Goal: Task Accomplishment & Management: Manage account settings

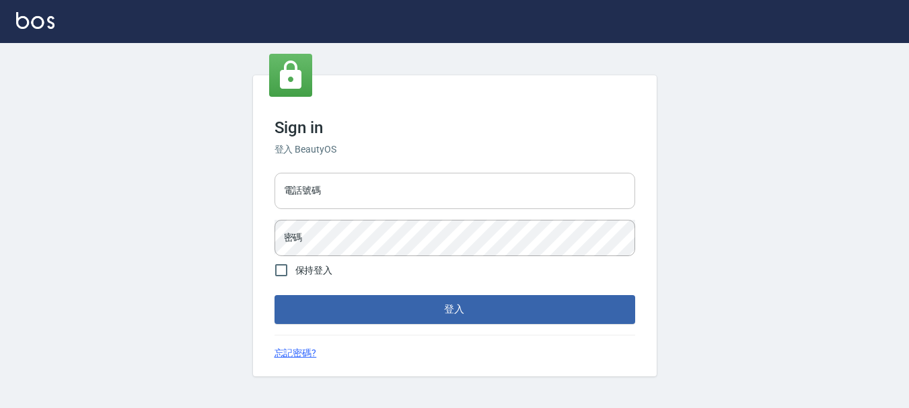
click at [416, 203] on input "電話號碼" at bounding box center [455, 191] width 361 height 36
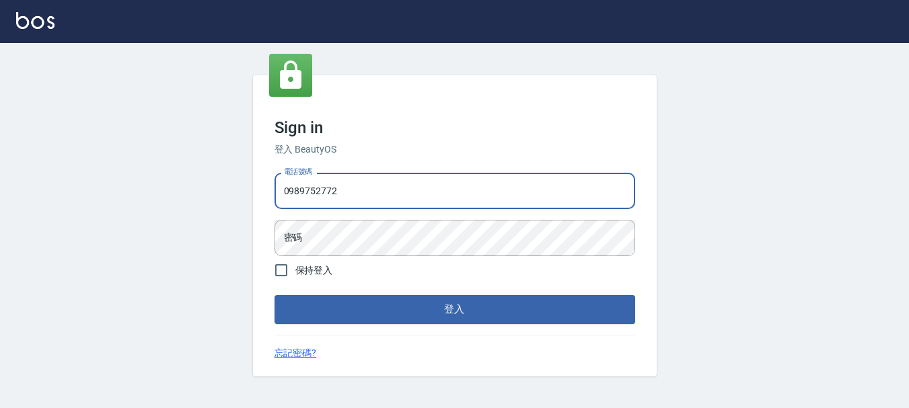
type input "0989752772"
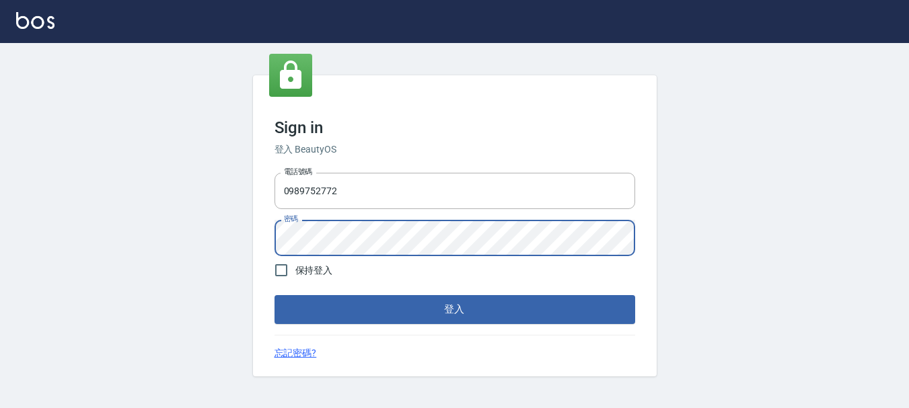
click at [275, 295] on button "登入" at bounding box center [455, 309] width 361 height 28
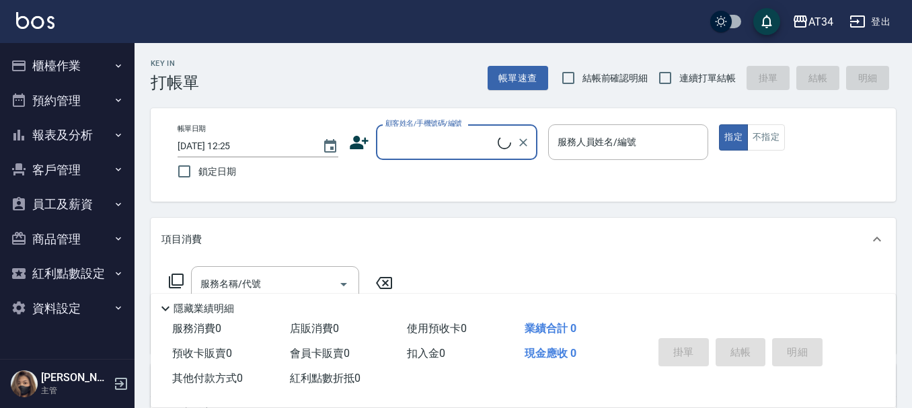
click at [84, 96] on button "預約管理" at bounding box center [67, 100] width 124 height 35
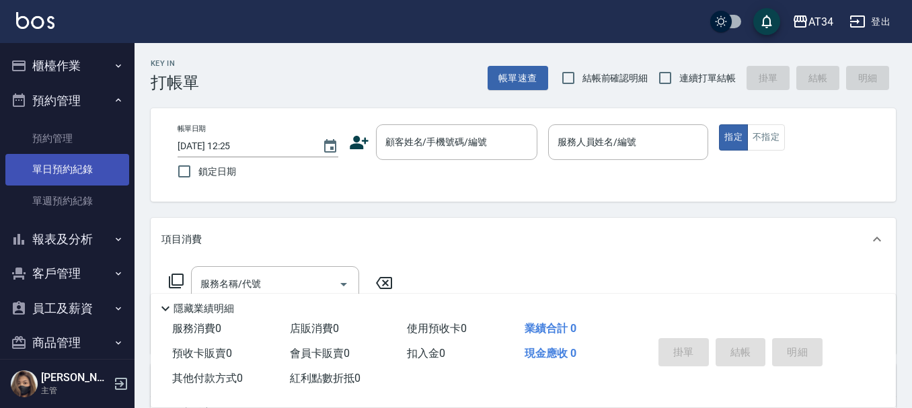
click at [92, 176] on link "單日預約紀錄" at bounding box center [67, 169] width 124 height 31
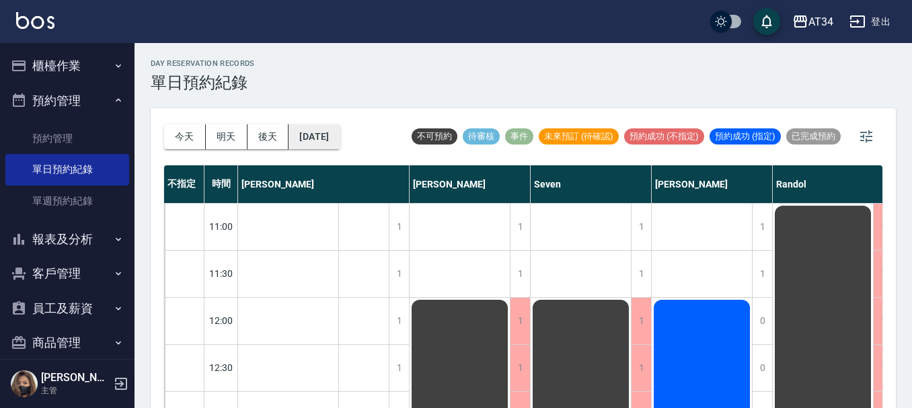
click at [316, 137] on button "2025/08/11" at bounding box center [314, 136] width 51 height 25
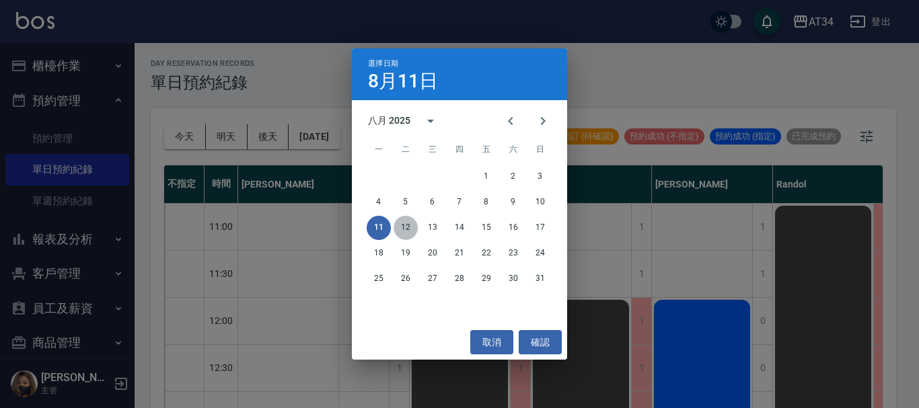
click at [406, 227] on button "12" at bounding box center [406, 228] width 24 height 24
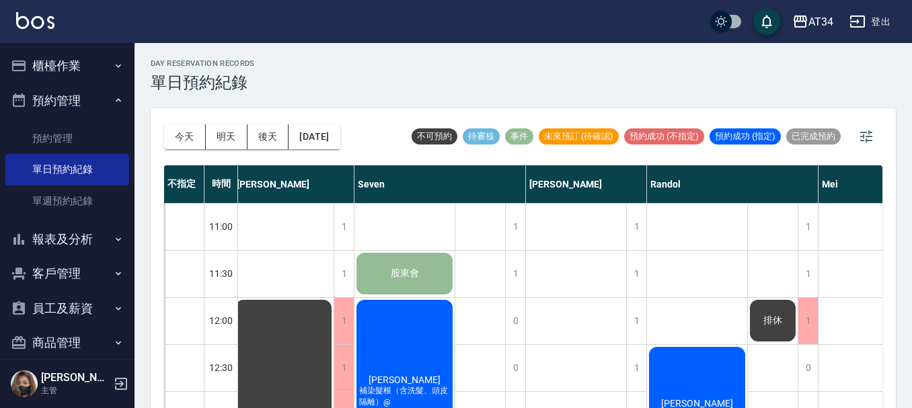
scroll to position [0, 213]
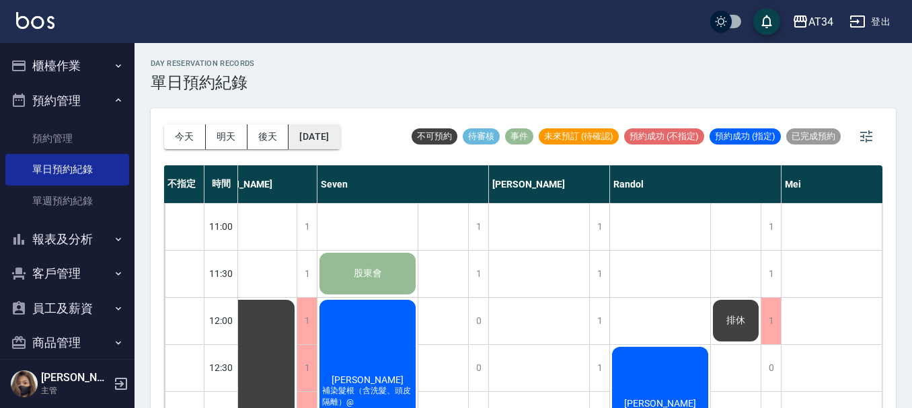
click at [329, 137] on button "2025/08/12" at bounding box center [314, 136] width 51 height 25
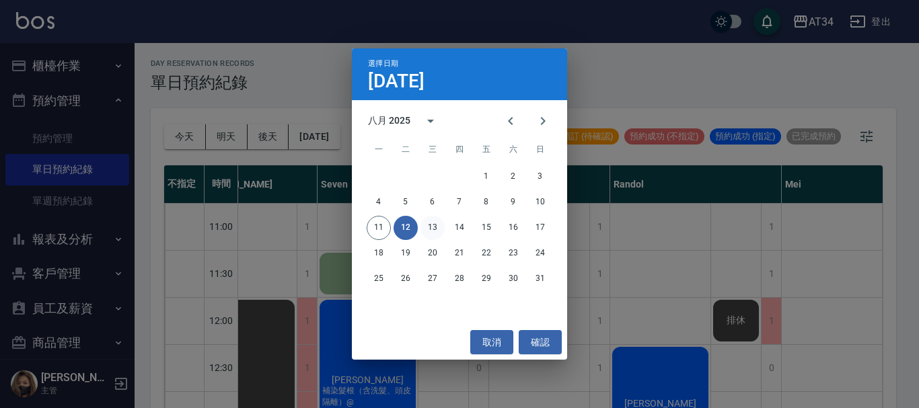
click at [431, 223] on button "13" at bounding box center [433, 228] width 24 height 24
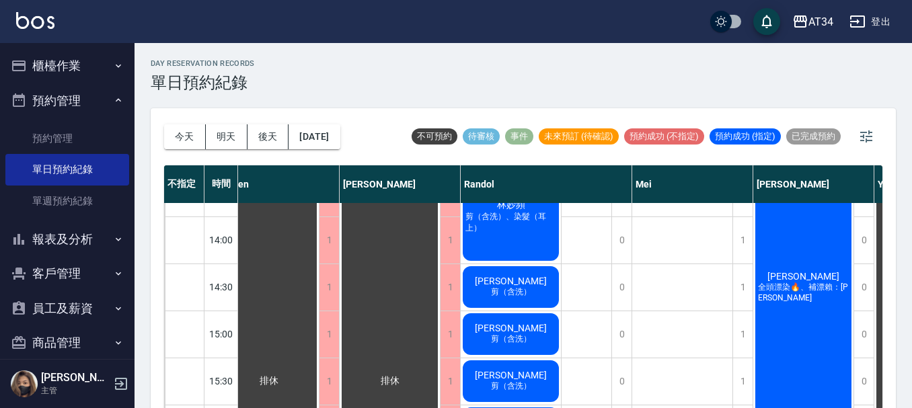
scroll to position [269, 314]
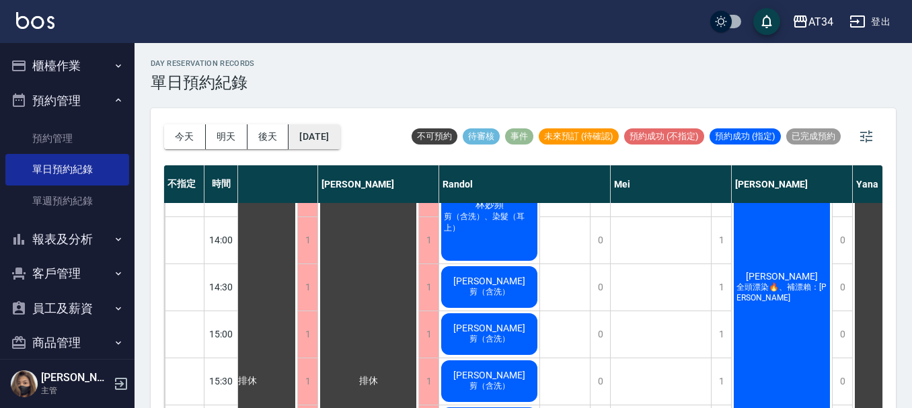
click at [336, 138] on button "2025/08/13" at bounding box center [314, 136] width 51 height 25
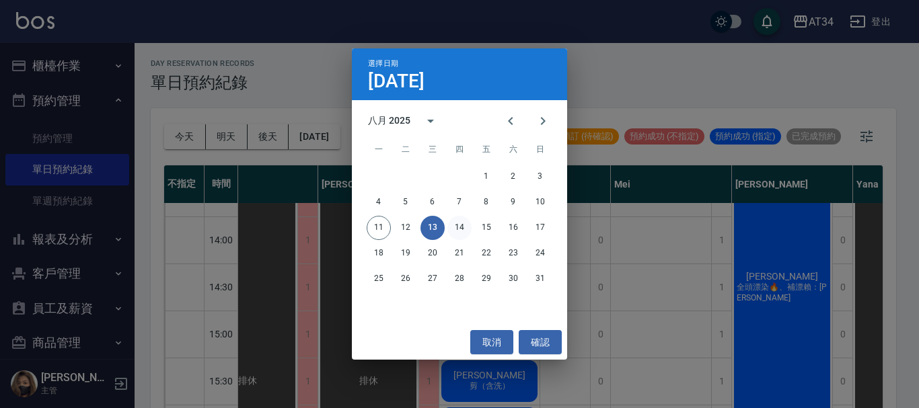
click at [470, 233] on button "14" at bounding box center [459, 228] width 24 height 24
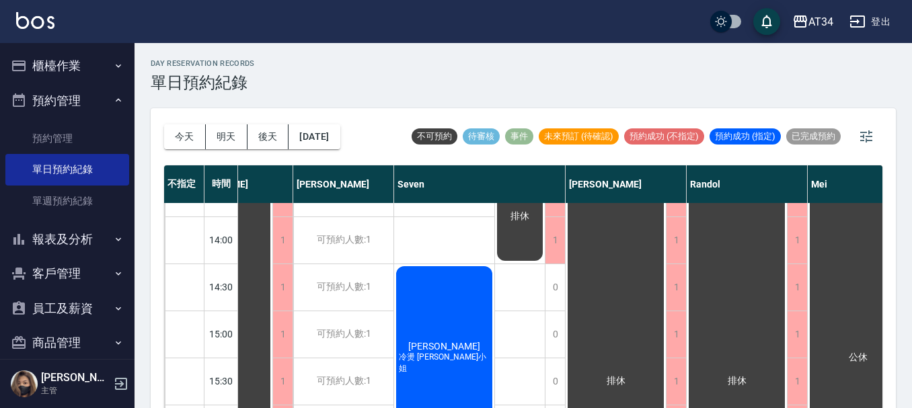
scroll to position [269, 13]
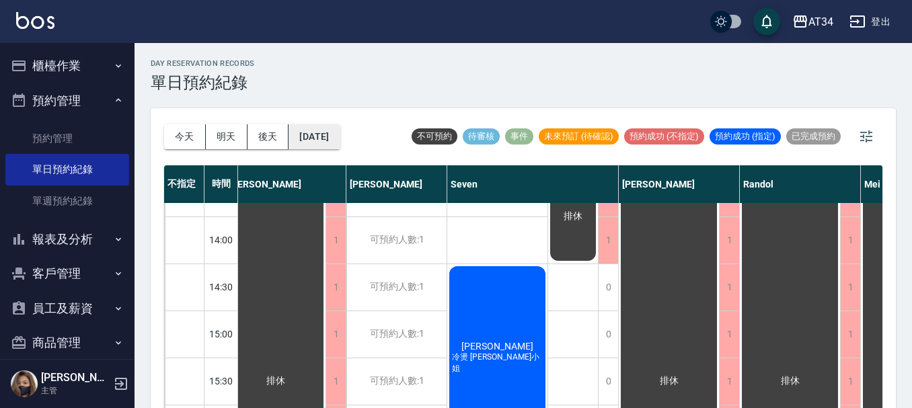
click at [340, 141] on button "2025/08/14" at bounding box center [314, 136] width 51 height 25
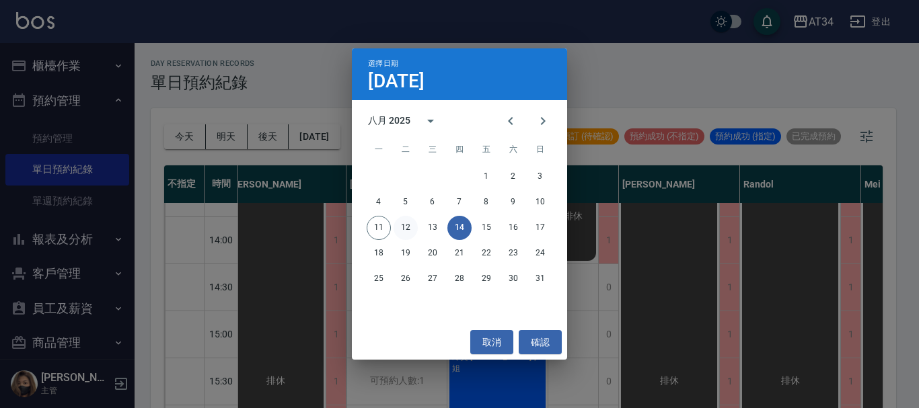
click at [407, 228] on button "12" at bounding box center [406, 228] width 24 height 24
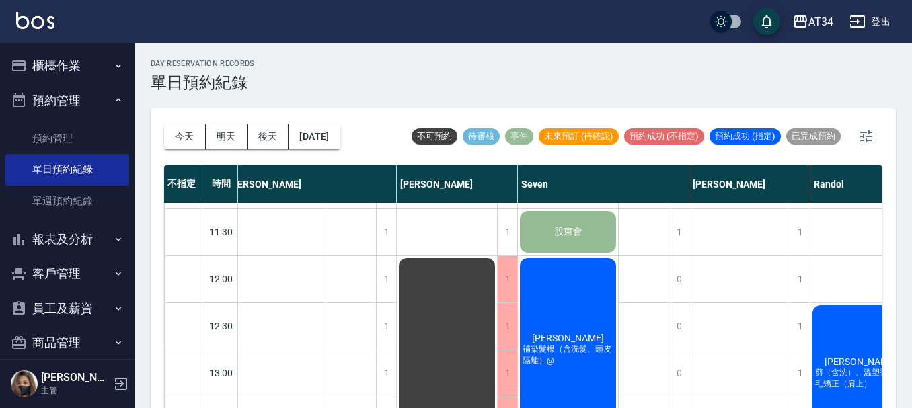
scroll to position [0, 13]
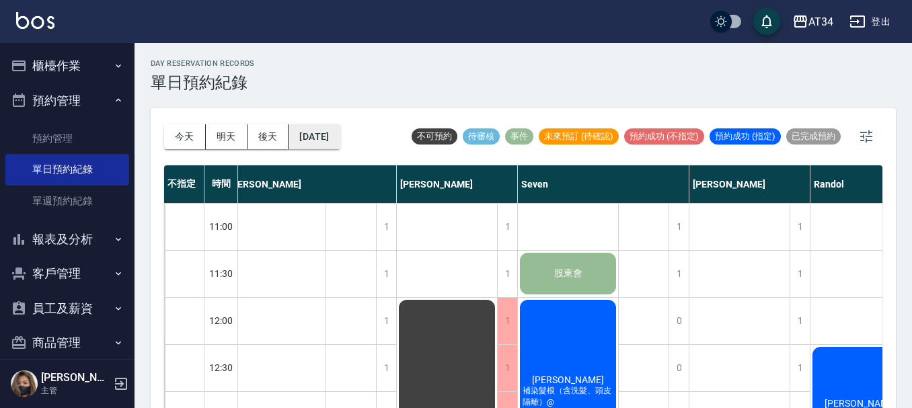
click at [340, 137] on button "2025/08/12" at bounding box center [314, 136] width 51 height 25
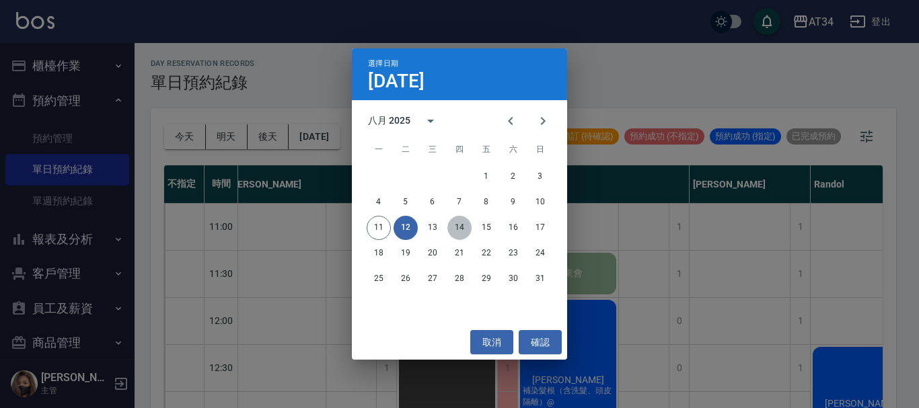
click at [467, 223] on button "14" at bounding box center [459, 228] width 24 height 24
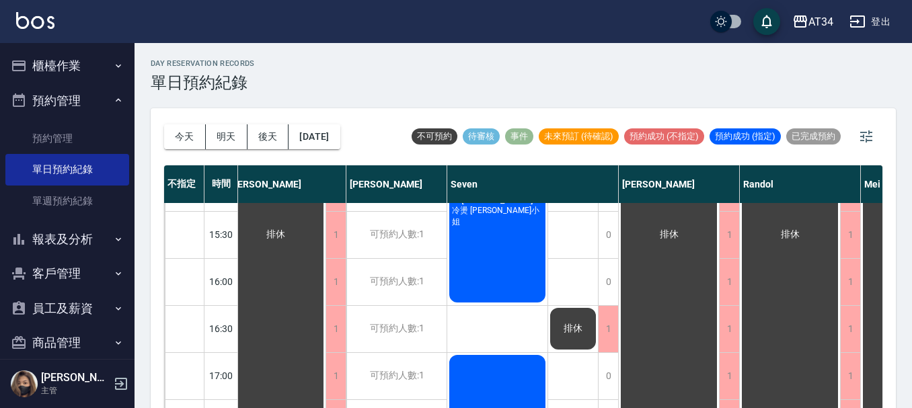
scroll to position [651, 13]
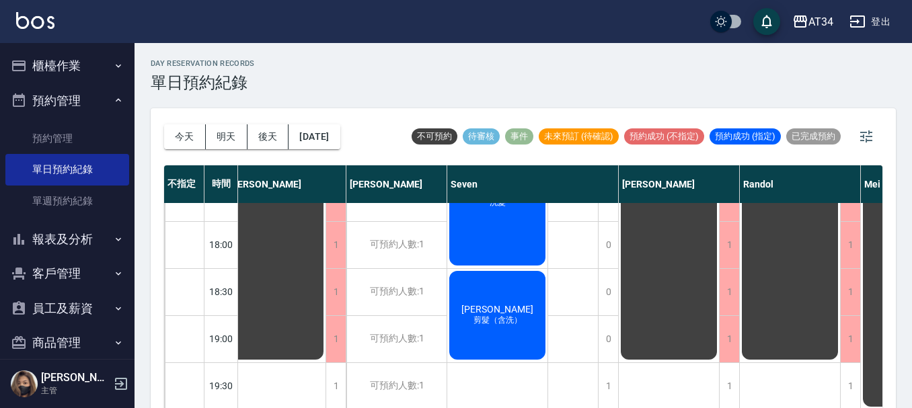
click at [367, 137] on div "今天 明天 後天 2025/08/14 不可預約 待審核 事件 未來預訂 (待確認) 預約成功 (不指定) 預約成功 (指定) 已完成預約" at bounding box center [523, 136] width 719 height 57
click at [340, 138] on button "2025/08/14" at bounding box center [314, 136] width 51 height 25
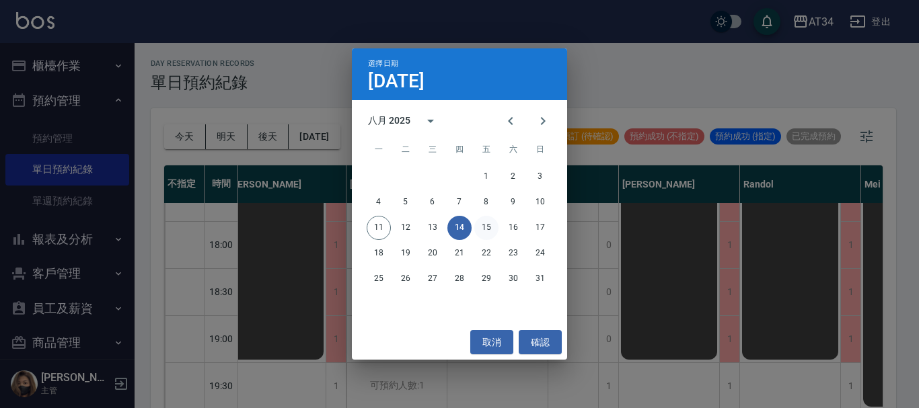
click at [490, 225] on button "15" at bounding box center [486, 228] width 24 height 24
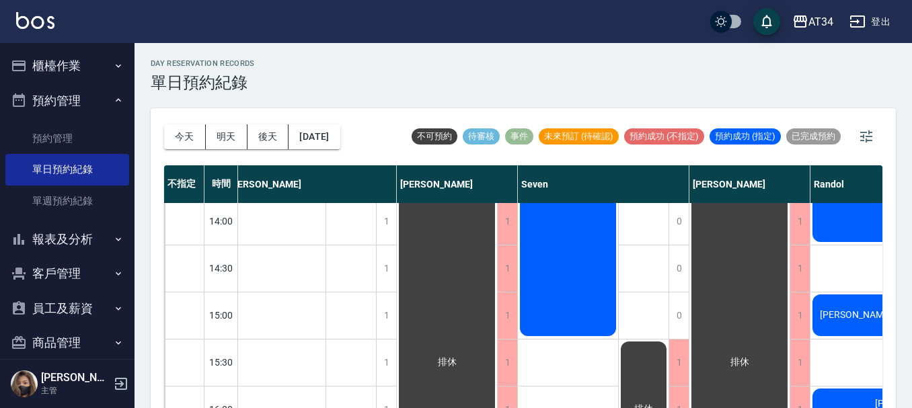
scroll to position [248, 13]
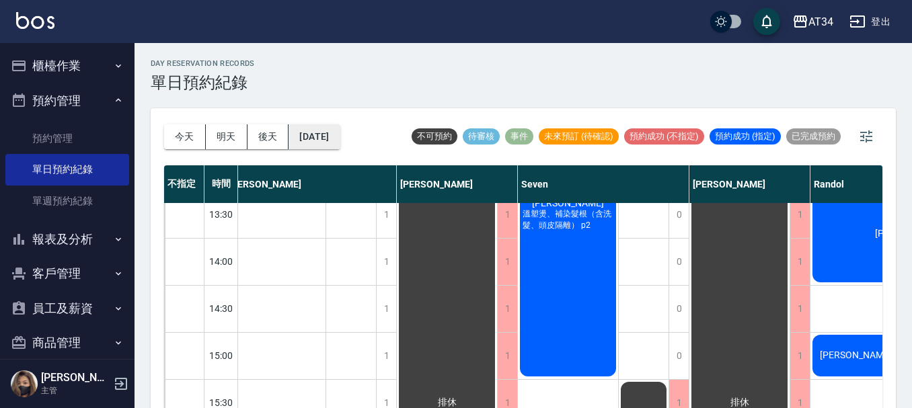
click at [338, 127] on button "2025/08/15" at bounding box center [314, 136] width 51 height 25
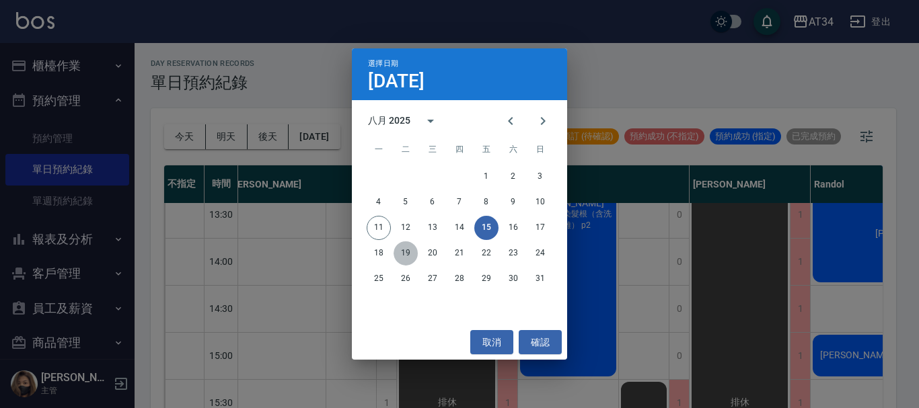
click at [407, 256] on button "19" at bounding box center [406, 254] width 24 height 24
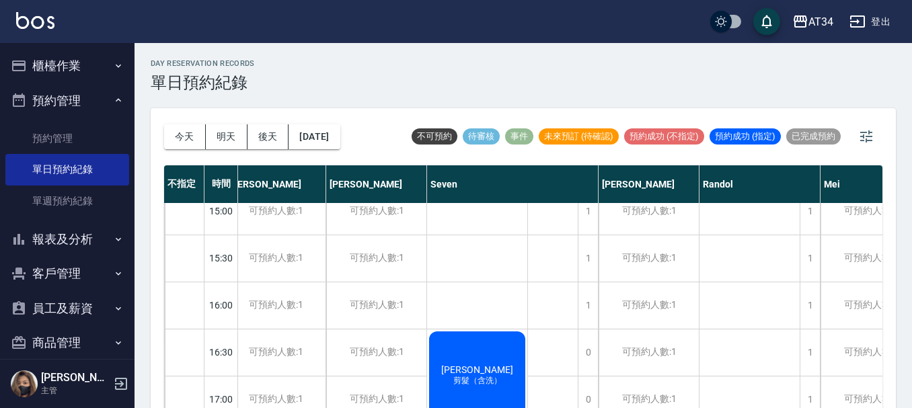
scroll to position [315, 13]
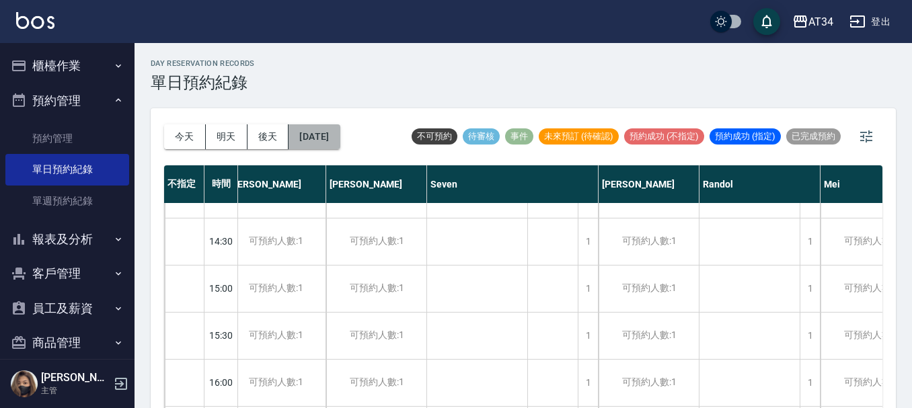
click at [318, 141] on button "2025/08/19" at bounding box center [314, 136] width 51 height 25
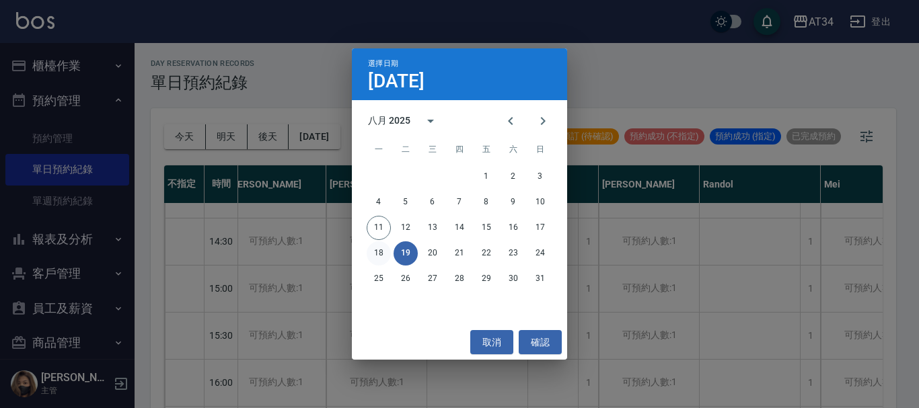
click at [376, 257] on button "18" at bounding box center [379, 254] width 24 height 24
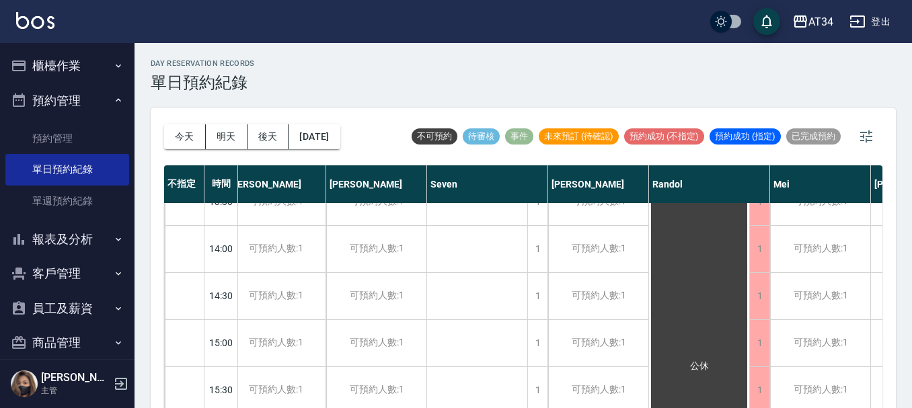
scroll to position [269, 13]
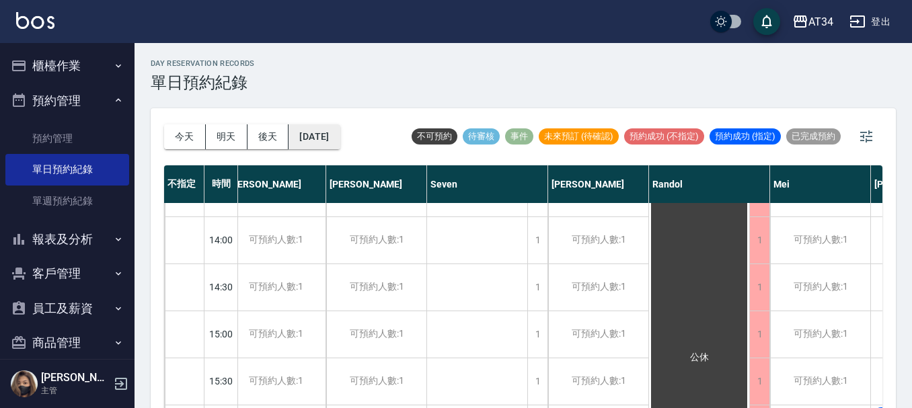
click at [340, 149] on button "2025/08/18" at bounding box center [314, 136] width 51 height 25
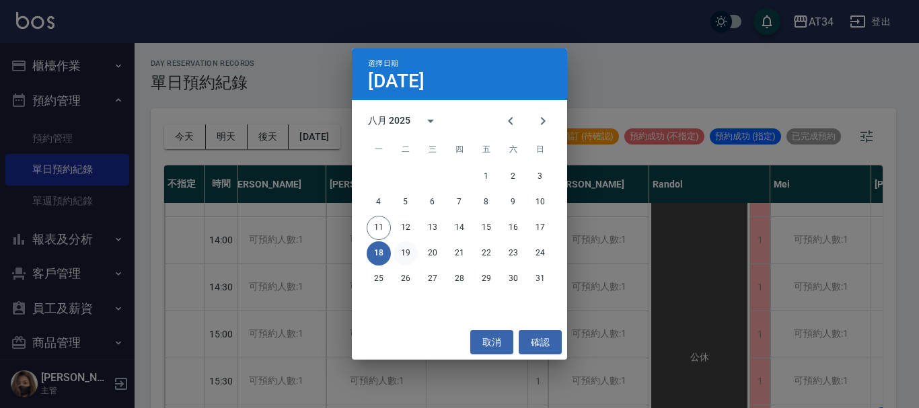
click at [408, 250] on button "19" at bounding box center [406, 254] width 24 height 24
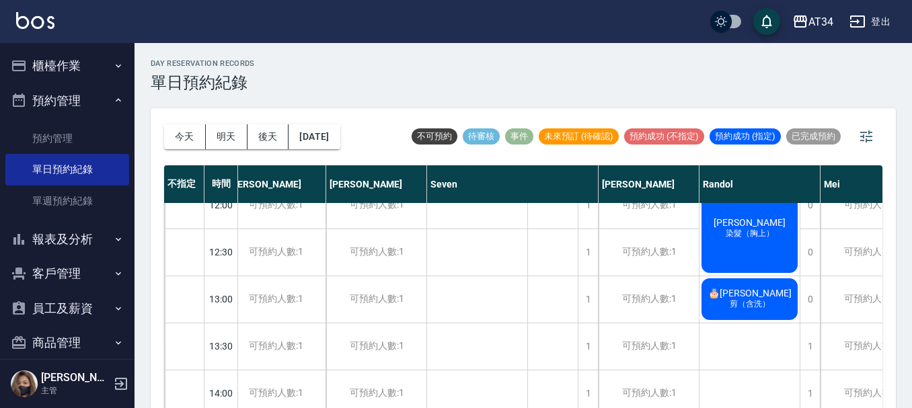
scroll to position [0, 13]
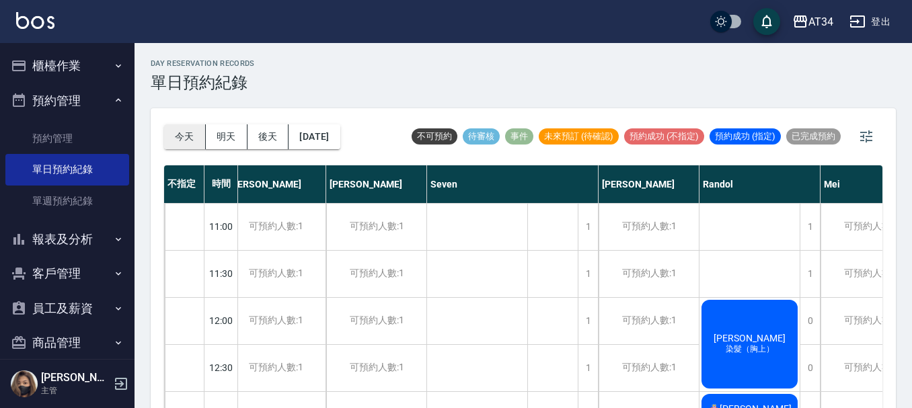
click at [190, 140] on button "今天" at bounding box center [185, 136] width 42 height 25
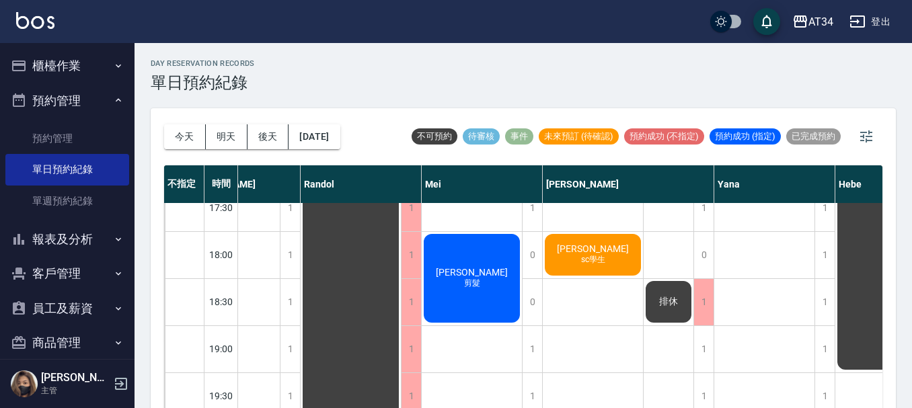
scroll to position [631, 517]
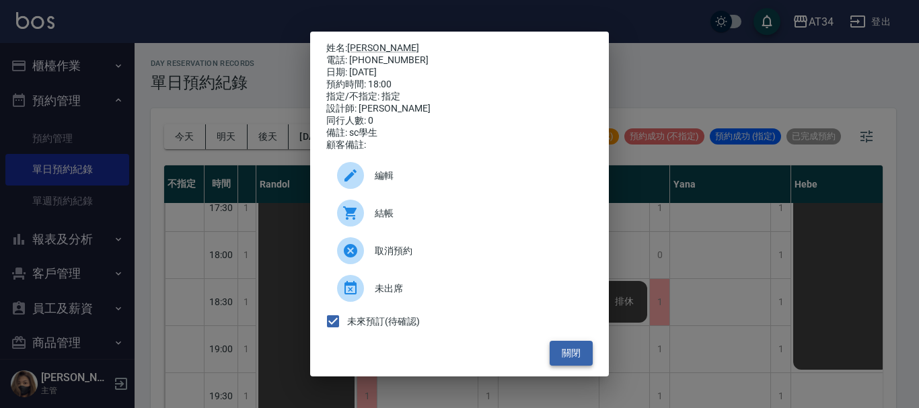
click at [579, 357] on button "關閉" at bounding box center [571, 353] width 43 height 25
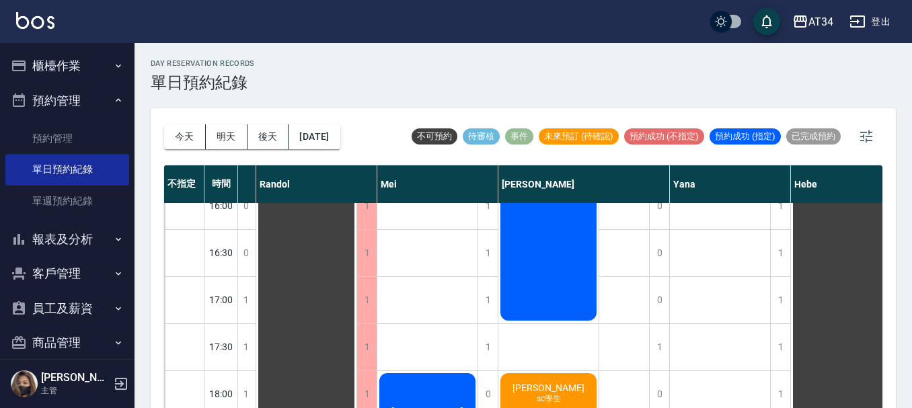
scroll to position [564, 517]
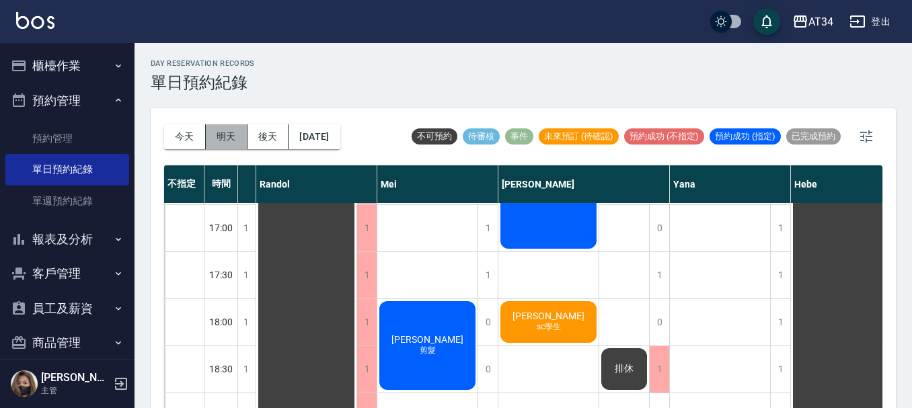
click at [235, 129] on button "明天" at bounding box center [227, 136] width 42 height 25
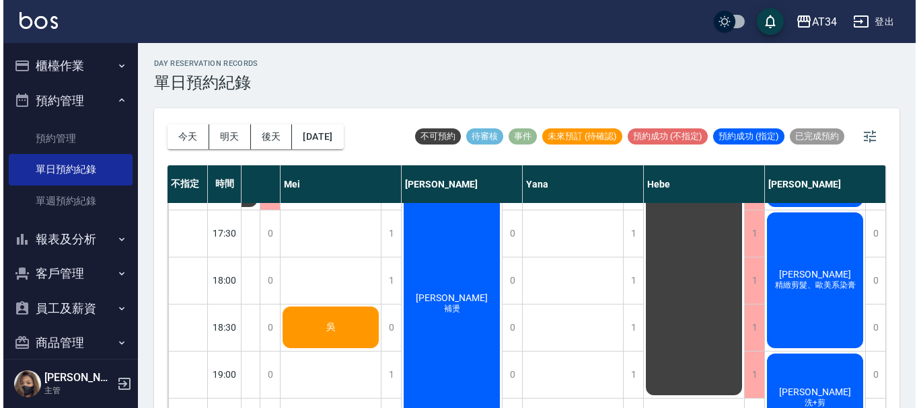
scroll to position [538, 725]
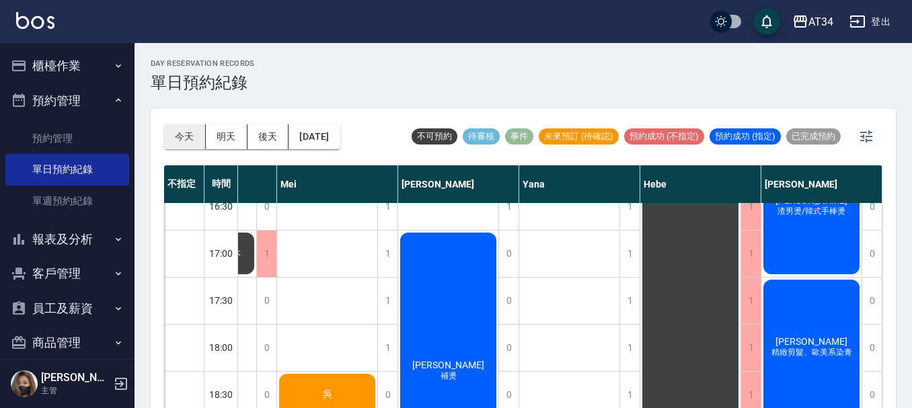
click at [177, 133] on button "今天" at bounding box center [185, 136] width 42 height 25
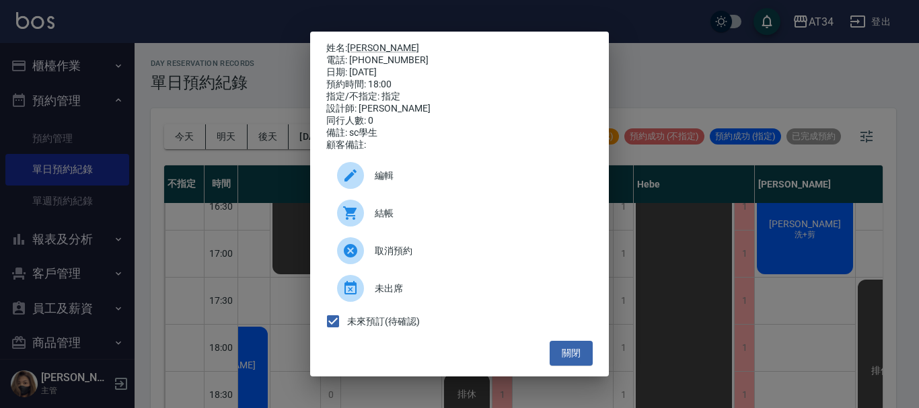
click at [402, 193] on div "編輯" at bounding box center [459, 176] width 266 height 38
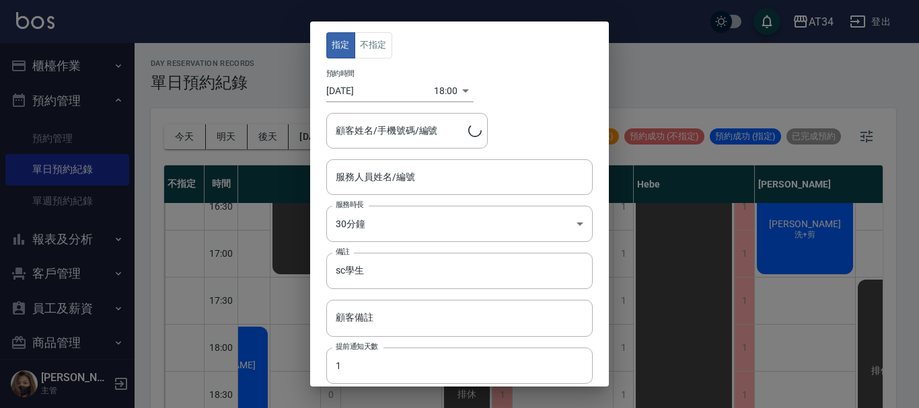
type input "Emily-12"
type input "江r/0913700488"
click at [374, 89] on input "2025/08/11" at bounding box center [380, 91] width 108 height 22
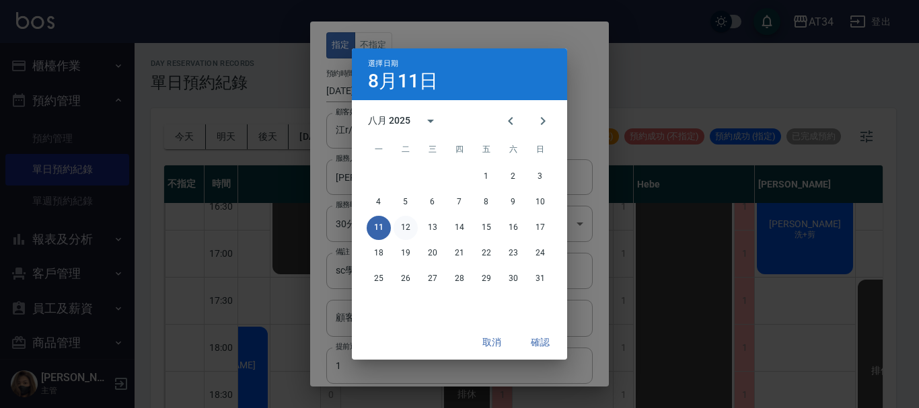
click at [405, 224] on button "12" at bounding box center [406, 228] width 24 height 24
type input "2025/08/12"
type input "1754992800000"
click at [548, 343] on button "確認" at bounding box center [540, 342] width 43 height 25
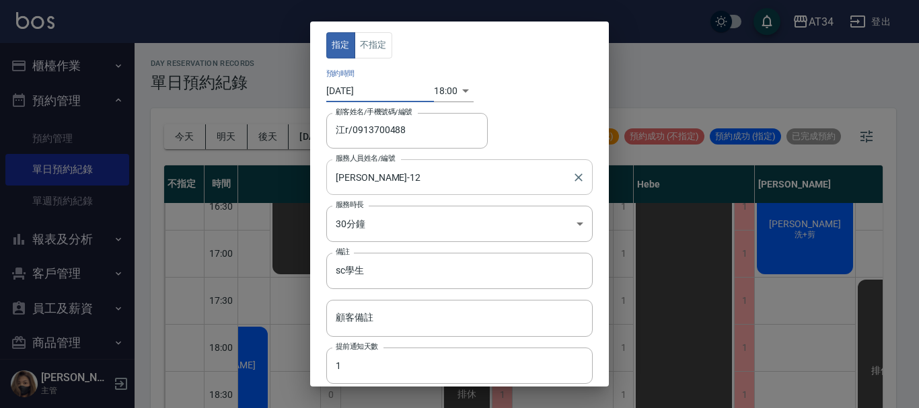
click at [393, 182] on input "Emily-12" at bounding box center [449, 178] width 234 height 24
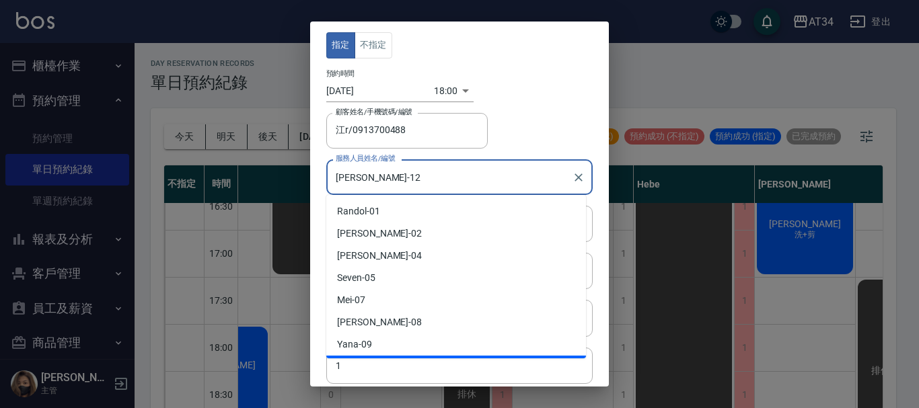
scroll to position [20, 0]
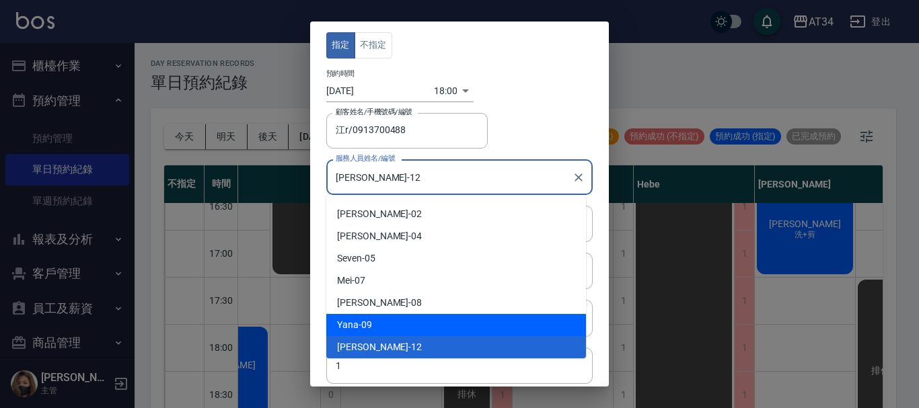
click at [408, 331] on div "Yana -09" at bounding box center [456, 325] width 260 height 22
type input "Yana-09"
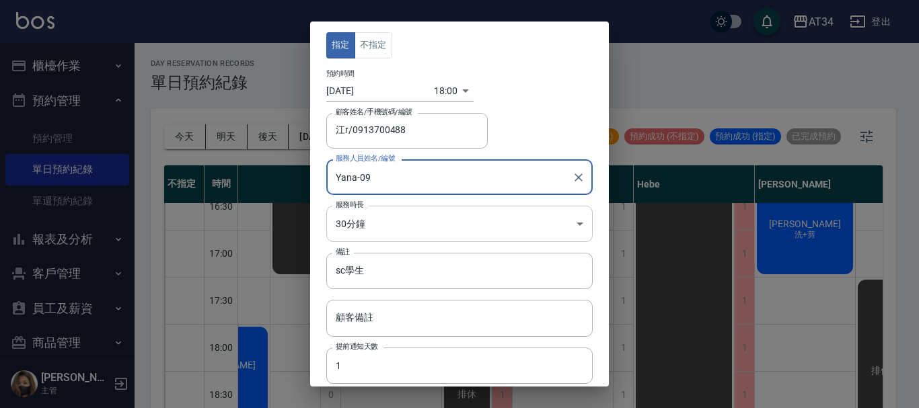
click at [414, 214] on body "AT34 登出 櫃檯作業 打帳單 帳單列表 現金收支登錄 高階收支登錄 材料自購登錄 每日結帳 排班表 現場電腦打卡 預約管理 預約管理 單日預約紀錄 單週預…" at bounding box center [459, 212] width 919 height 424
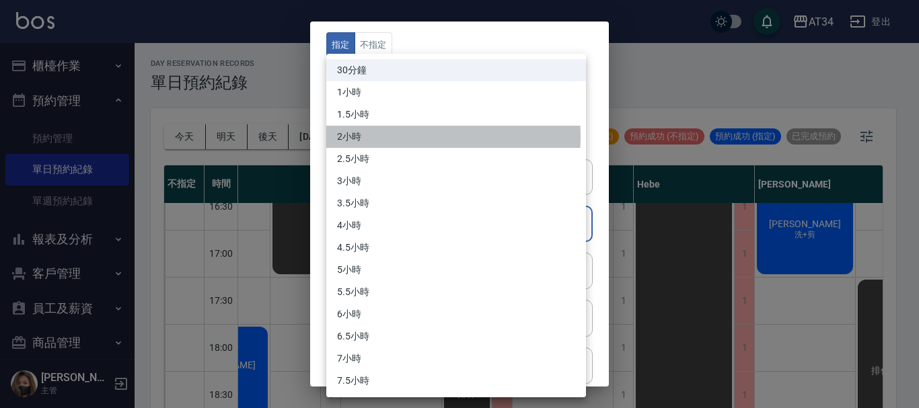
click at [399, 137] on li "2小時" at bounding box center [456, 137] width 260 height 22
type input "4"
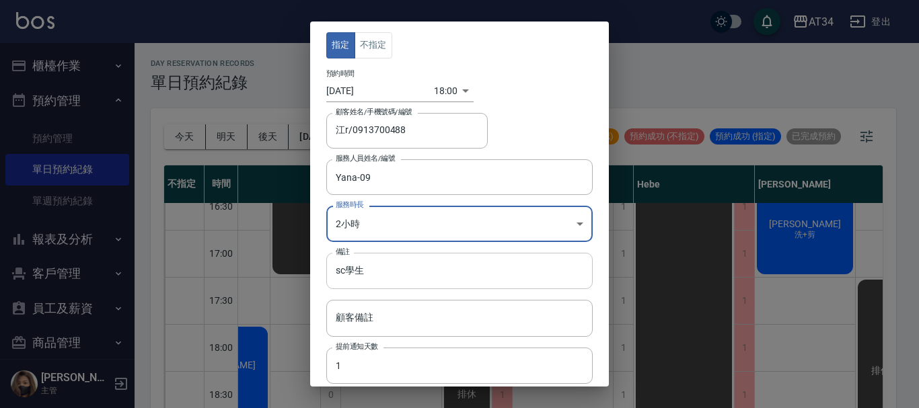
click at [345, 272] on input "sc學生" at bounding box center [459, 271] width 266 height 36
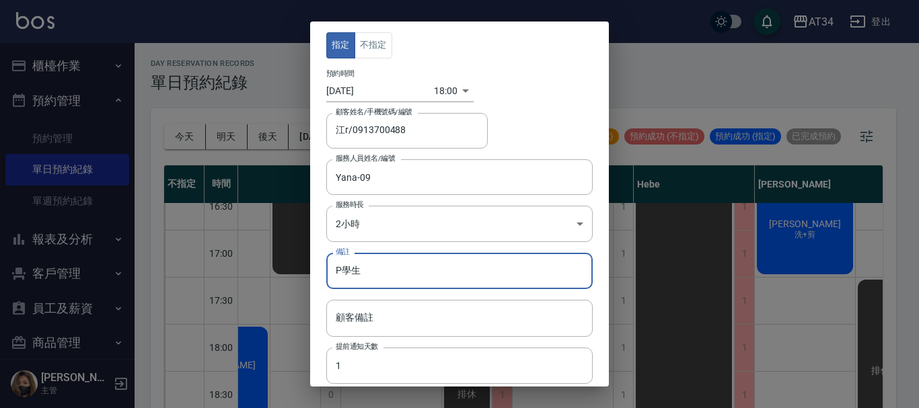
scroll to position [67, 0]
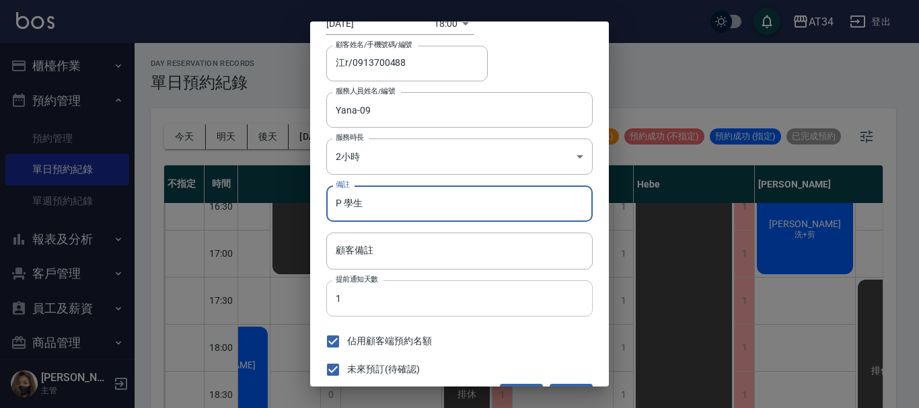
type input "P 學生"
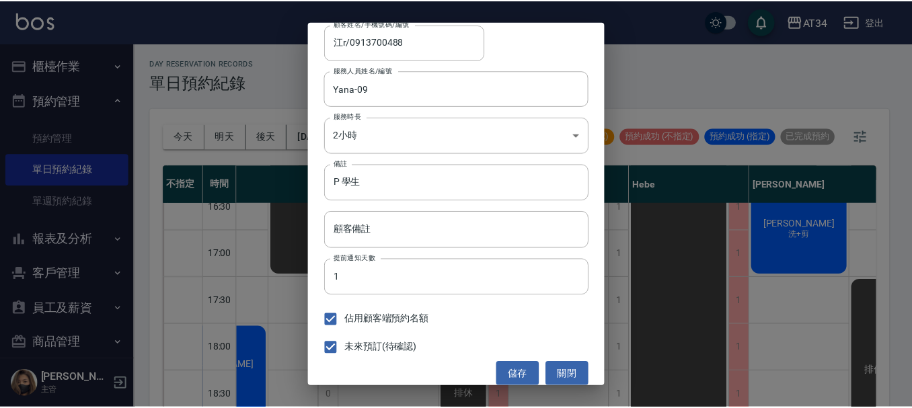
scroll to position [100, 0]
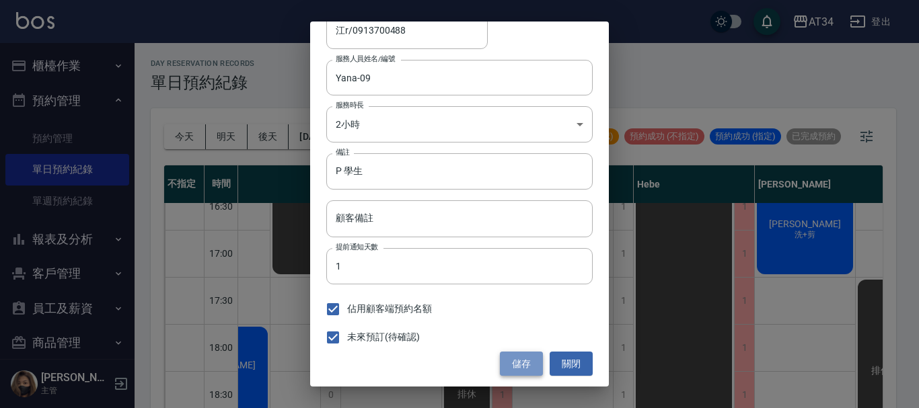
click at [515, 367] on button "儲存" at bounding box center [521, 364] width 43 height 25
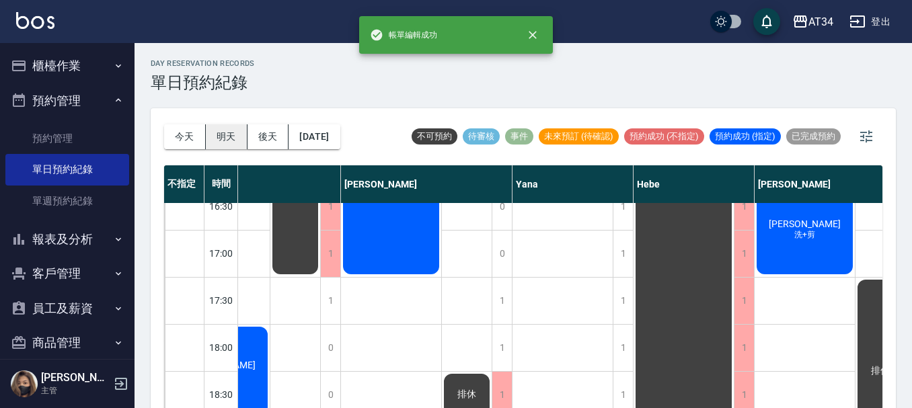
click at [223, 143] on button "明天" at bounding box center [227, 136] width 42 height 25
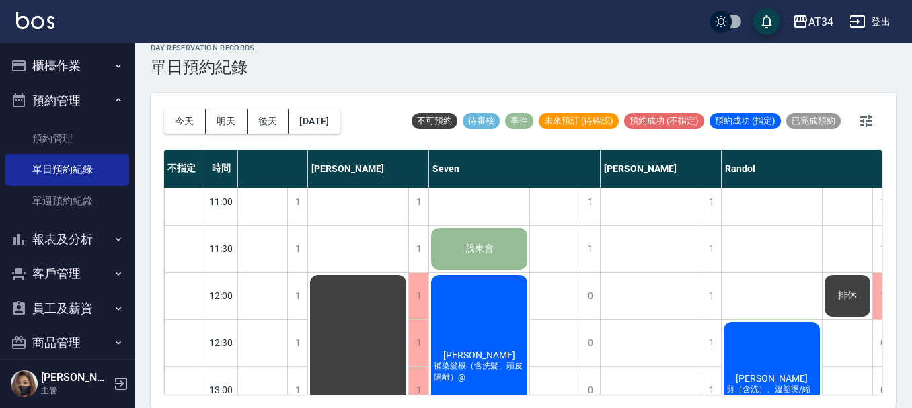
scroll to position [0, 102]
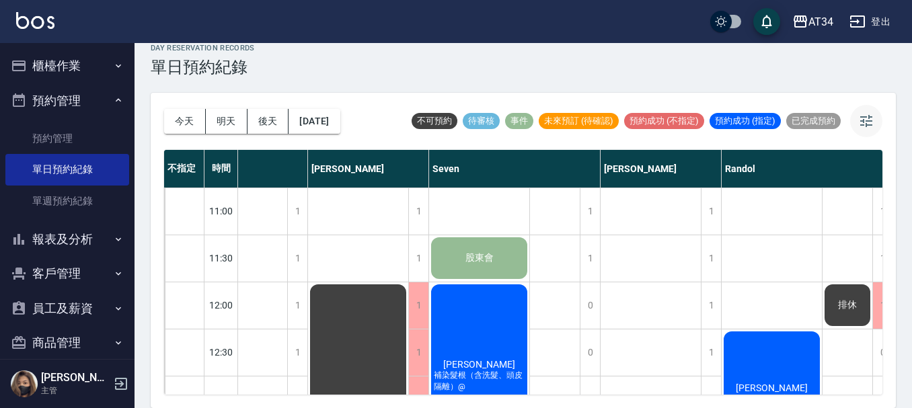
click at [875, 113] on button "button" at bounding box center [866, 121] width 32 height 32
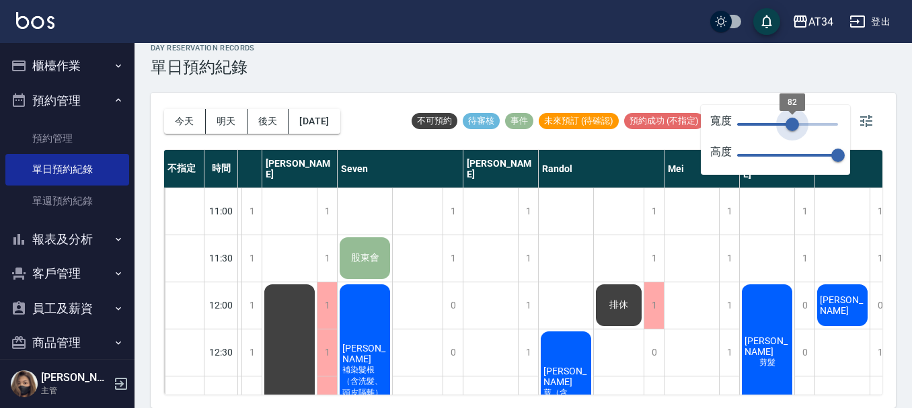
type input "77"
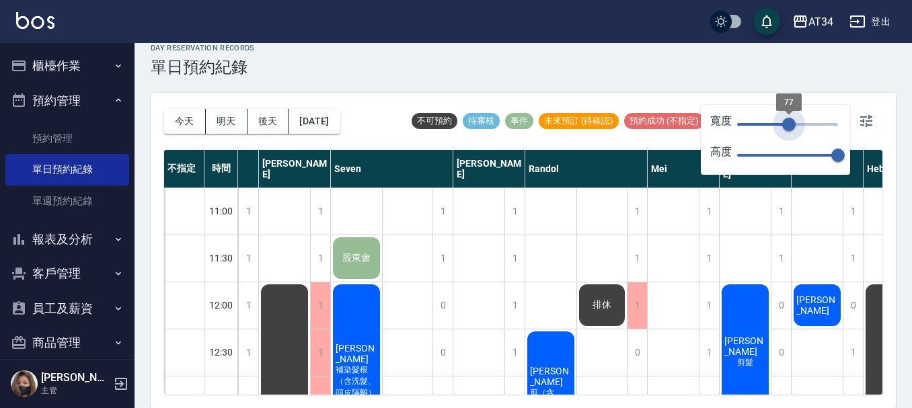
drag, startPoint x: 839, startPoint y: 124, endPoint x: 789, endPoint y: 133, distance: 50.5
click at [789, 131] on span "77" at bounding box center [788, 124] width 13 height 13
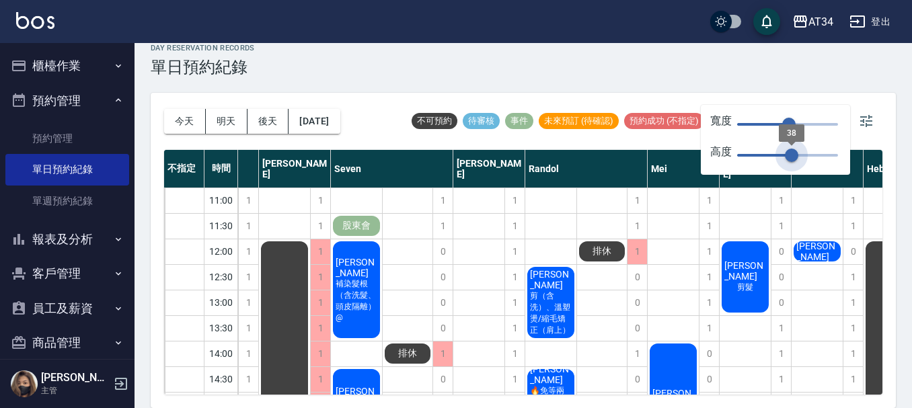
type input "37"
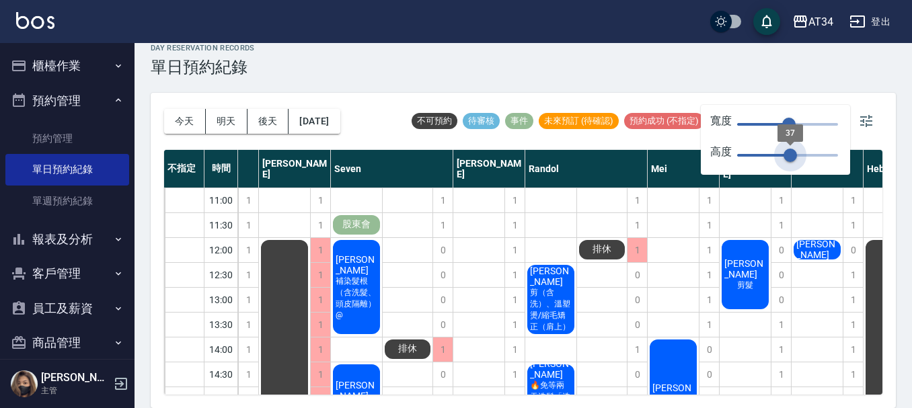
drag, startPoint x: 827, startPoint y: 157, endPoint x: 791, endPoint y: 157, distance: 35.7
click at [791, 157] on span "37" at bounding box center [790, 155] width 13 height 13
click at [877, 115] on button "button" at bounding box center [866, 121] width 32 height 32
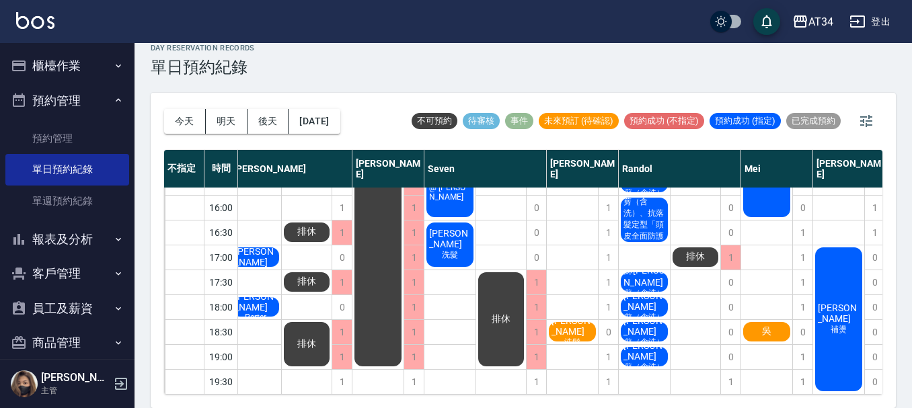
scroll to position [252, 0]
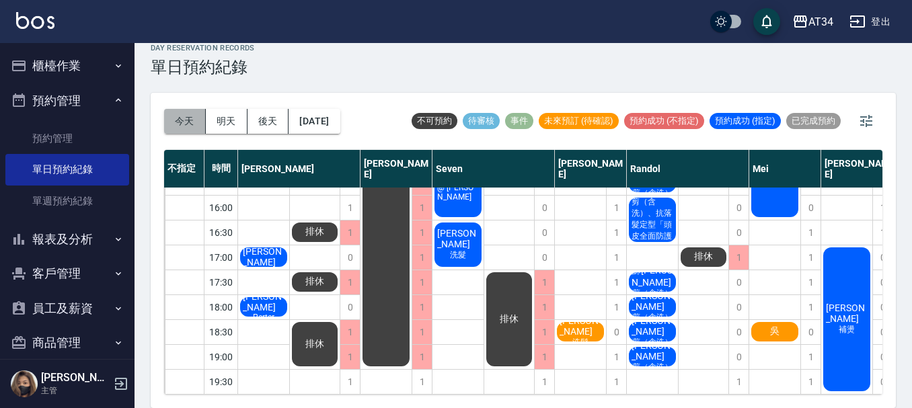
click at [188, 121] on button "今天" at bounding box center [185, 121] width 42 height 25
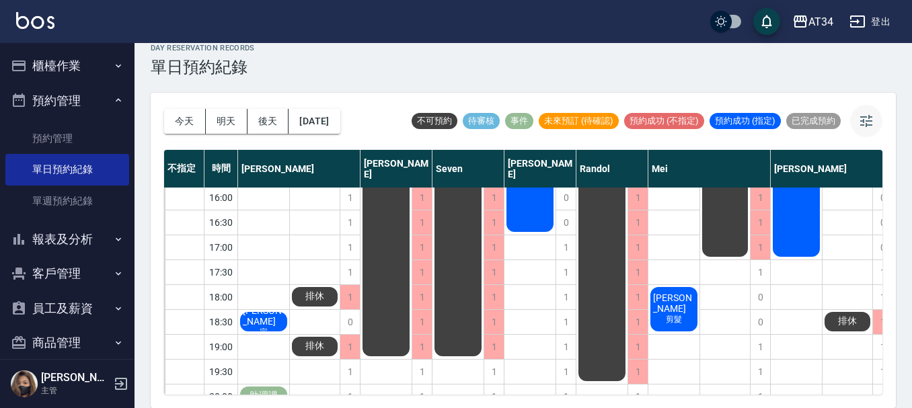
click at [876, 122] on button "button" at bounding box center [866, 121] width 32 height 32
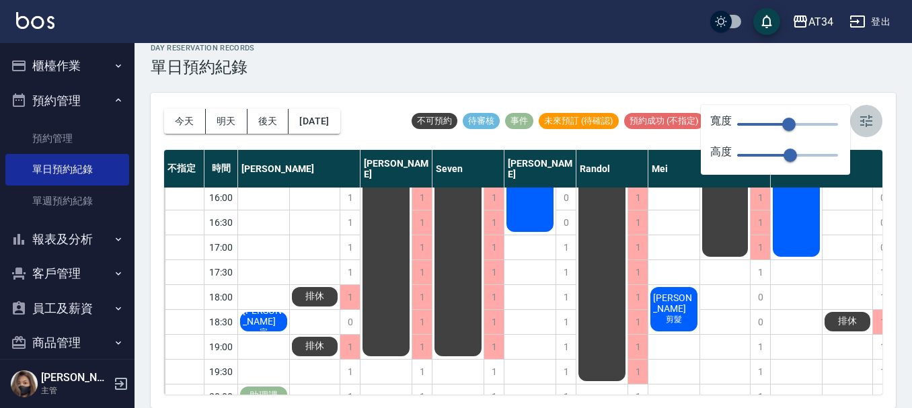
click at [871, 118] on icon "button" at bounding box center [866, 121] width 16 height 16
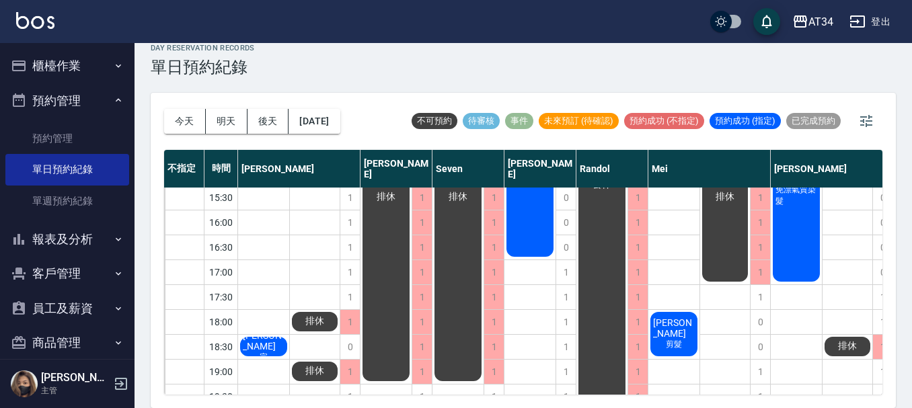
scroll to position [277, 0]
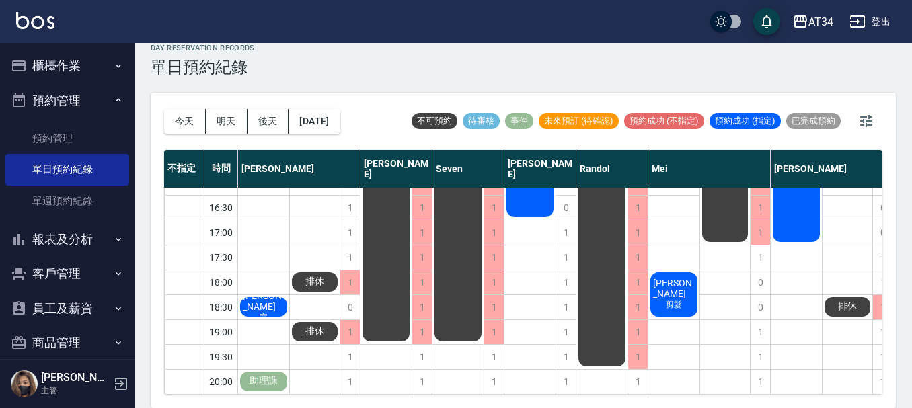
click at [287, 295] on span "排休" at bounding box center [263, 302] width 47 height 22
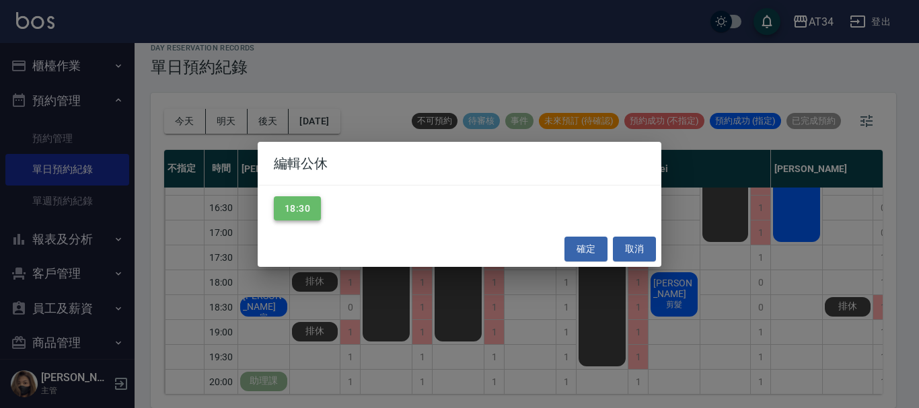
click at [309, 203] on button "18:30" at bounding box center [297, 208] width 47 height 25
click at [581, 252] on button "確定" at bounding box center [585, 249] width 43 height 25
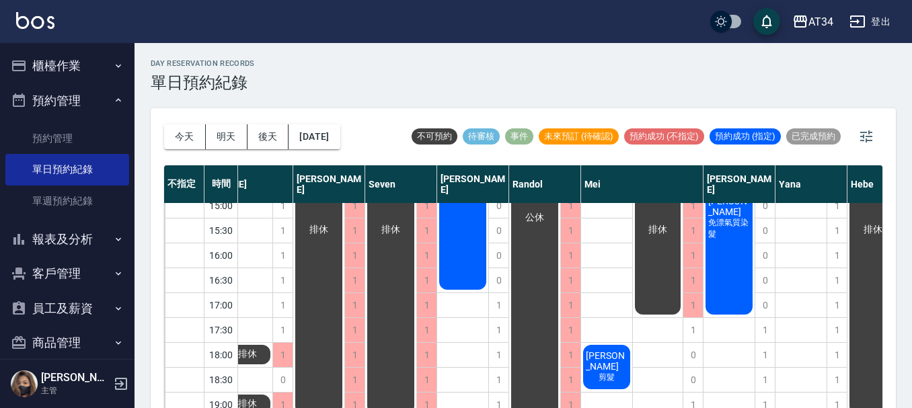
scroll to position [209, 0]
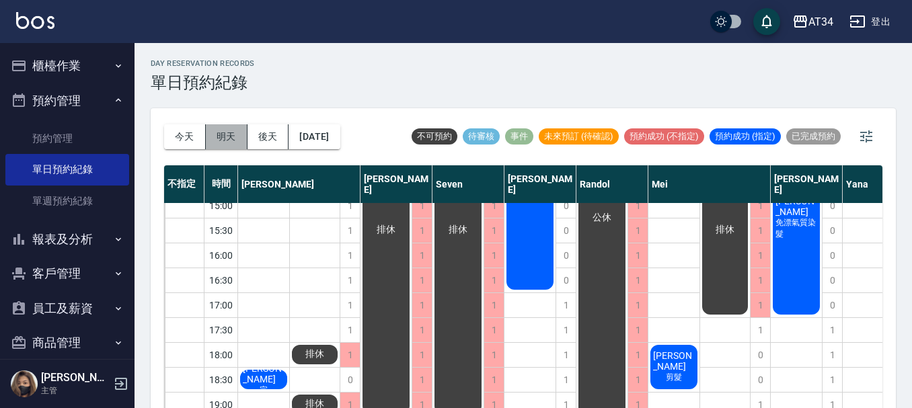
click at [232, 137] on button "明天" at bounding box center [227, 136] width 42 height 25
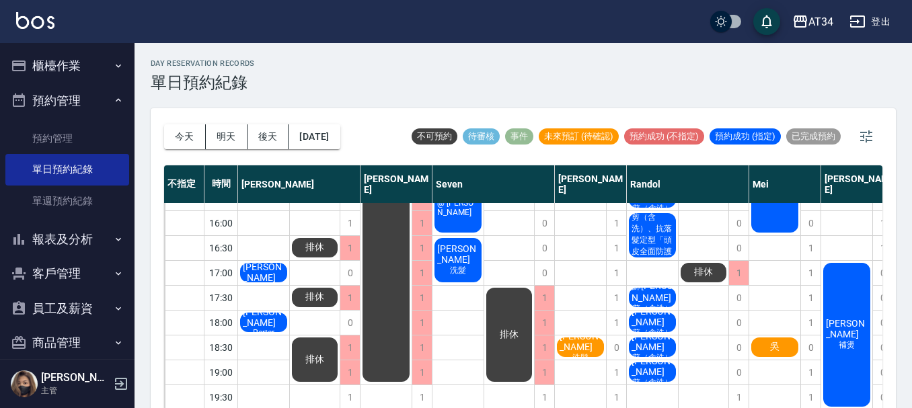
scroll to position [15, 0]
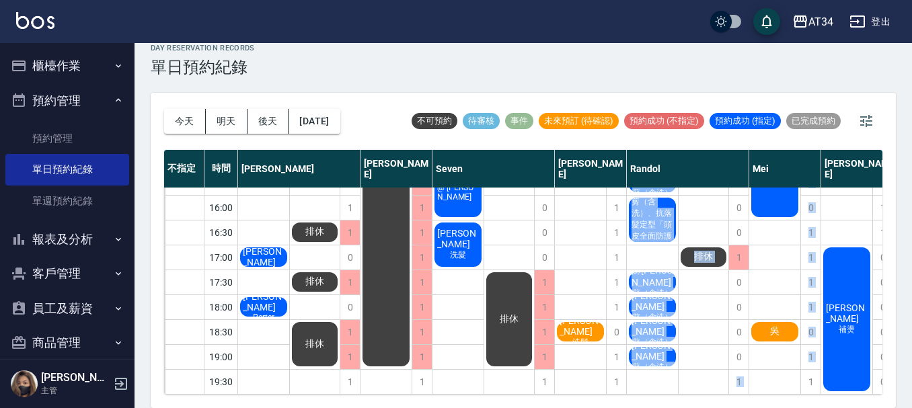
drag, startPoint x: 673, startPoint y: 400, endPoint x: 784, endPoint y: 396, distance: 111.1
click at [784, 396] on div "今天 明天 後天 2025/08/12 不可預約 待審核 事件 未來預訂 (待確認) 預約成功 (不指定) 預約成功 (指定) 已完成預約 不指定 時間 Gi…" at bounding box center [523, 251] width 745 height 316
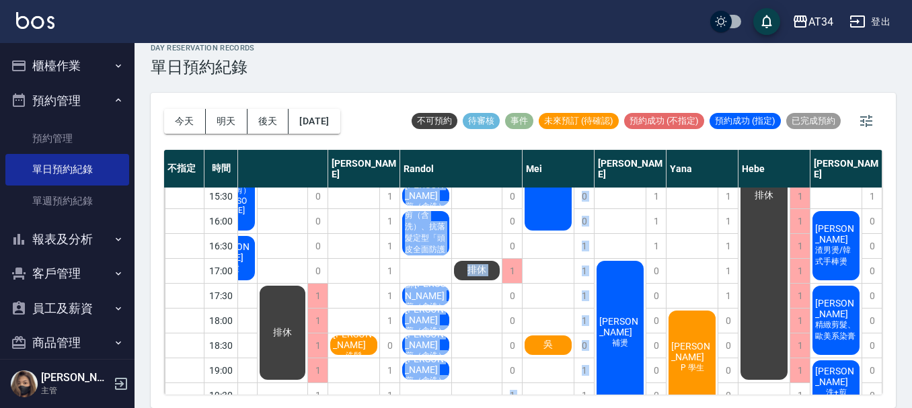
scroll to position [252, 233]
